Goal: Task Accomplishment & Management: Use online tool/utility

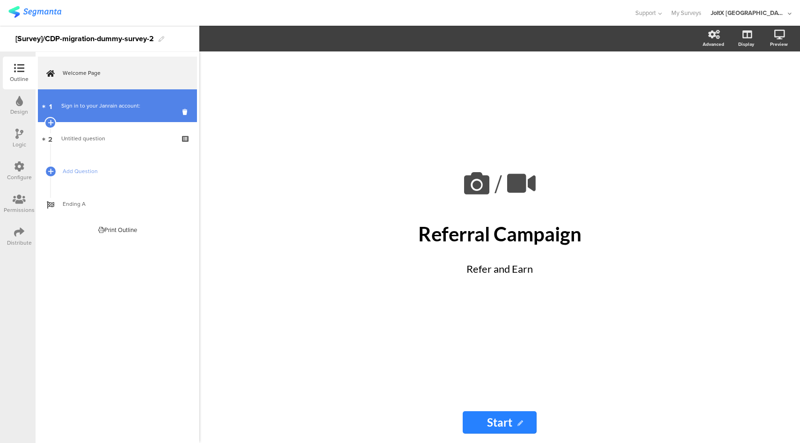
click at [126, 99] on link "1 Sign in to your Janrain account:" at bounding box center [117, 105] width 159 height 33
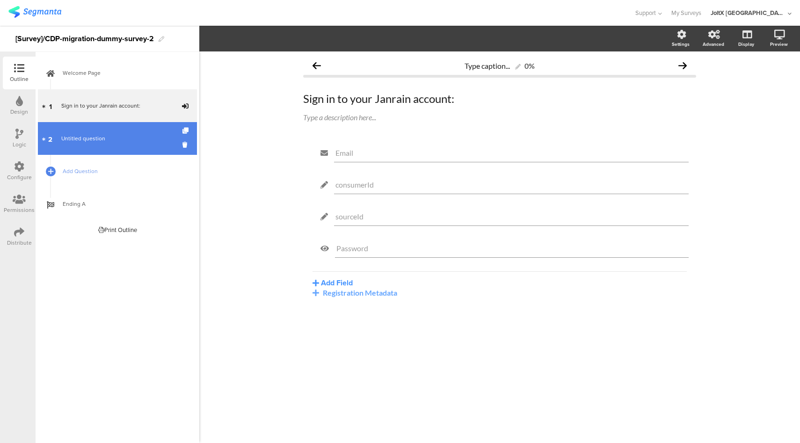
click at [91, 127] on link "2 Untitled question" at bounding box center [117, 138] width 159 height 33
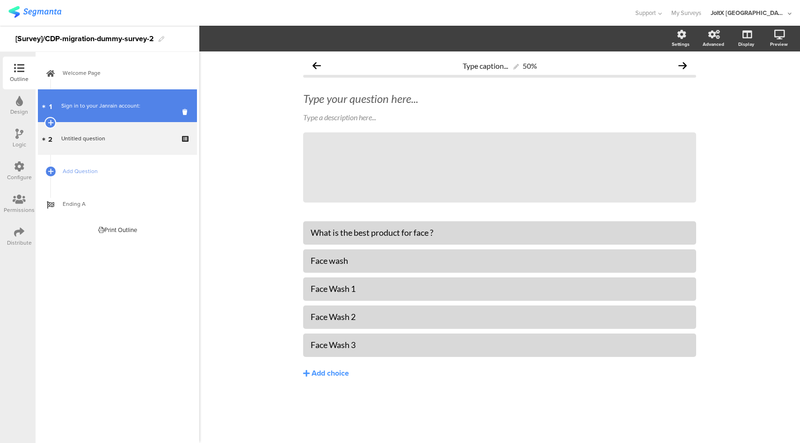
click at [101, 109] on div "Sign in to your Janrain account:" at bounding box center [117, 105] width 112 height 9
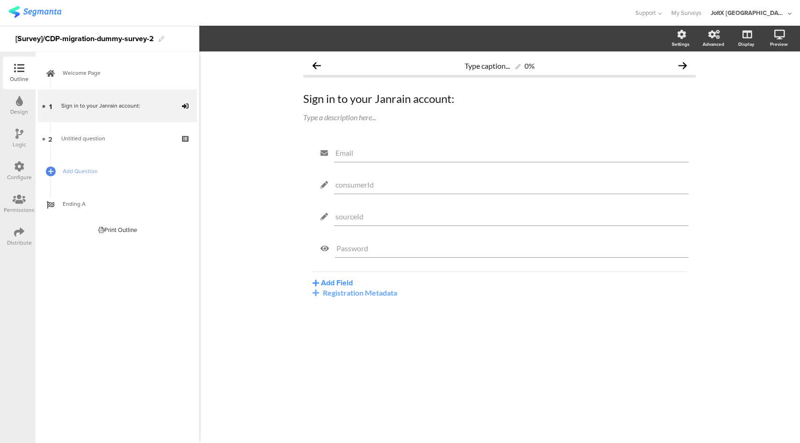
click at [362, 299] on div "Email consumerId sourceId Password Add Field Profile Named Parameter Text Name …" at bounding box center [499, 242] width 393 height 200
click at [362, 297] on div "Registration Metadata" at bounding box center [499, 292] width 374 height 9
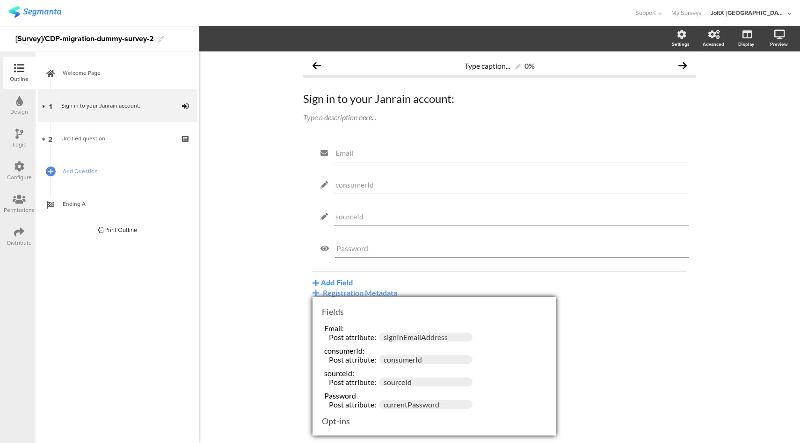
click at [15, 162] on icon at bounding box center [19, 166] width 10 height 10
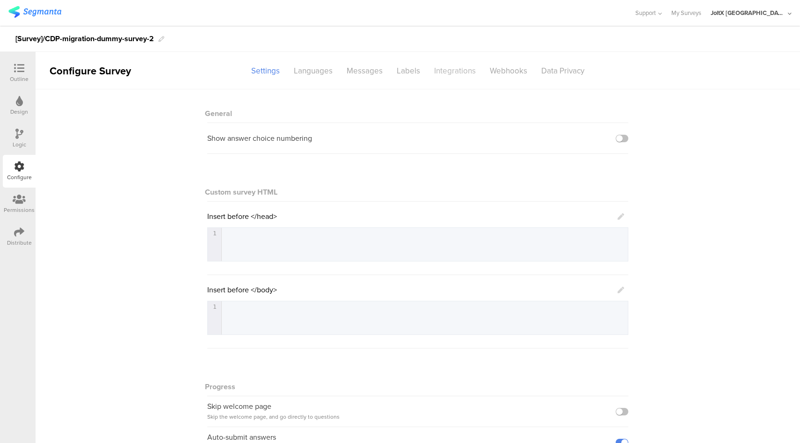
click at [458, 64] on div "Integrations" at bounding box center [455, 71] width 56 height 16
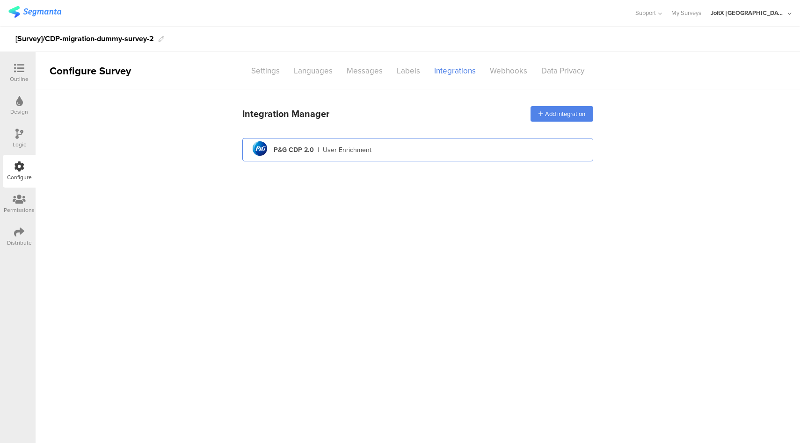
click at [396, 141] on div "pg logo P&G CDP 2.0 | User Enrichment" at bounding box center [418, 149] width 336 height 23
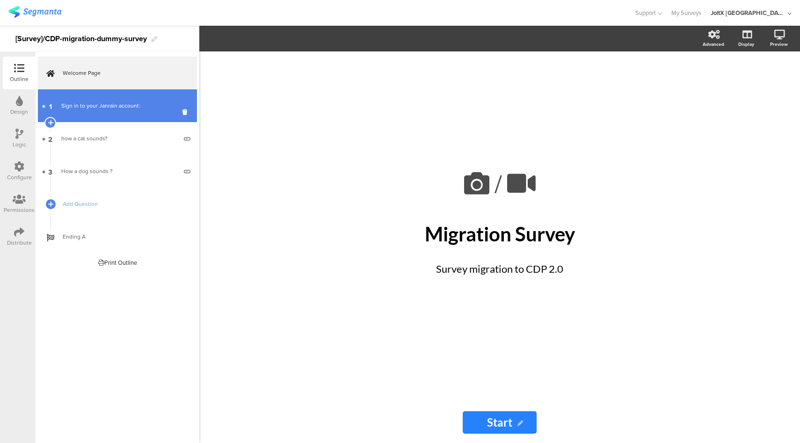
click at [104, 96] on link "1 Sign in to your Janrain account:" at bounding box center [117, 105] width 159 height 33
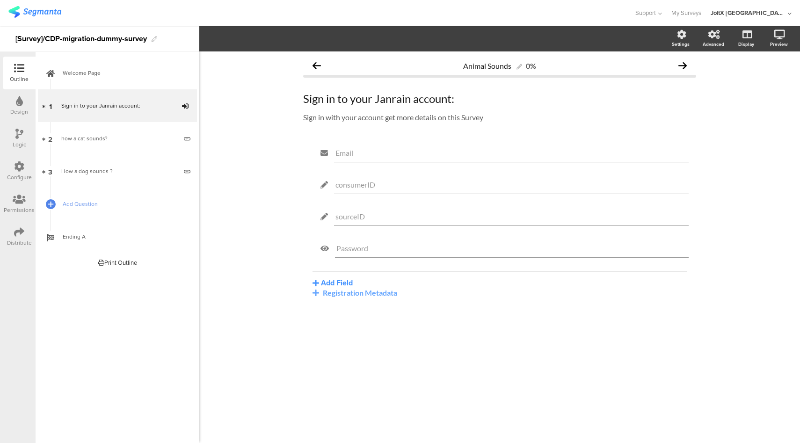
click at [13, 169] on div "Configure" at bounding box center [19, 171] width 33 height 33
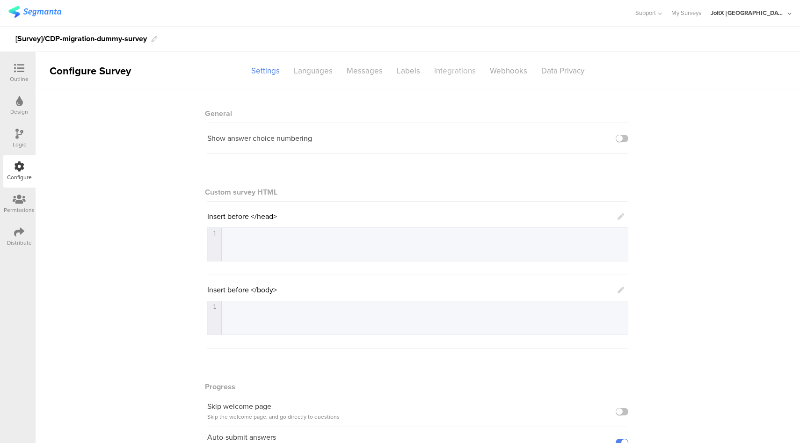
click at [450, 69] on div "Integrations" at bounding box center [455, 71] width 56 height 16
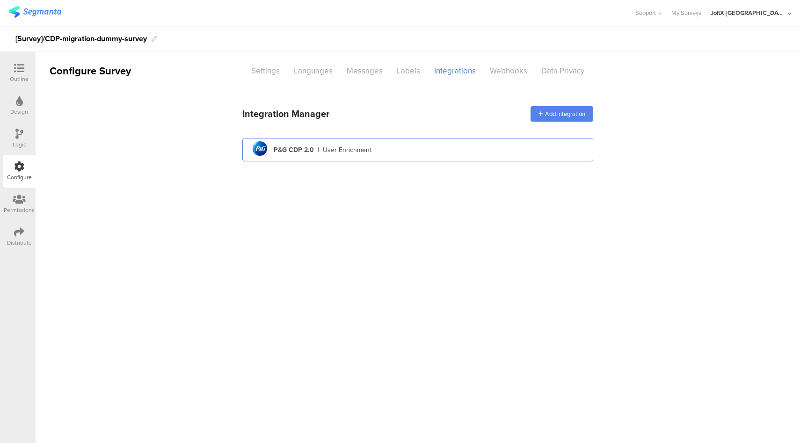
click at [403, 147] on div "pg logo P&G CDP 2.0 | User Enrichment" at bounding box center [418, 149] width 336 height 23
